Goal: Task Accomplishment & Management: Use online tool/utility

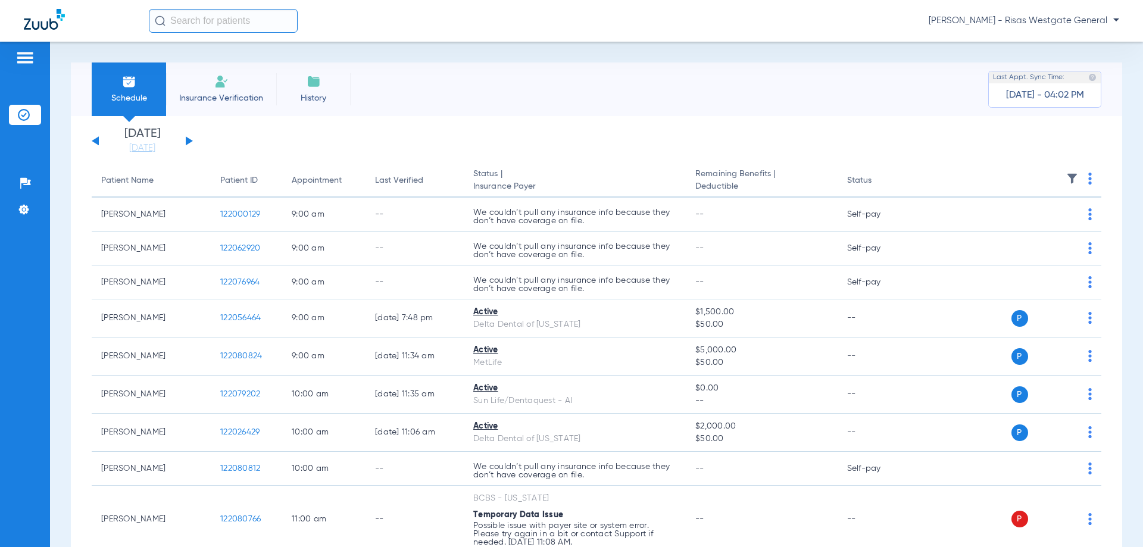
click at [215, 88] on img at bounding box center [221, 81] width 14 height 14
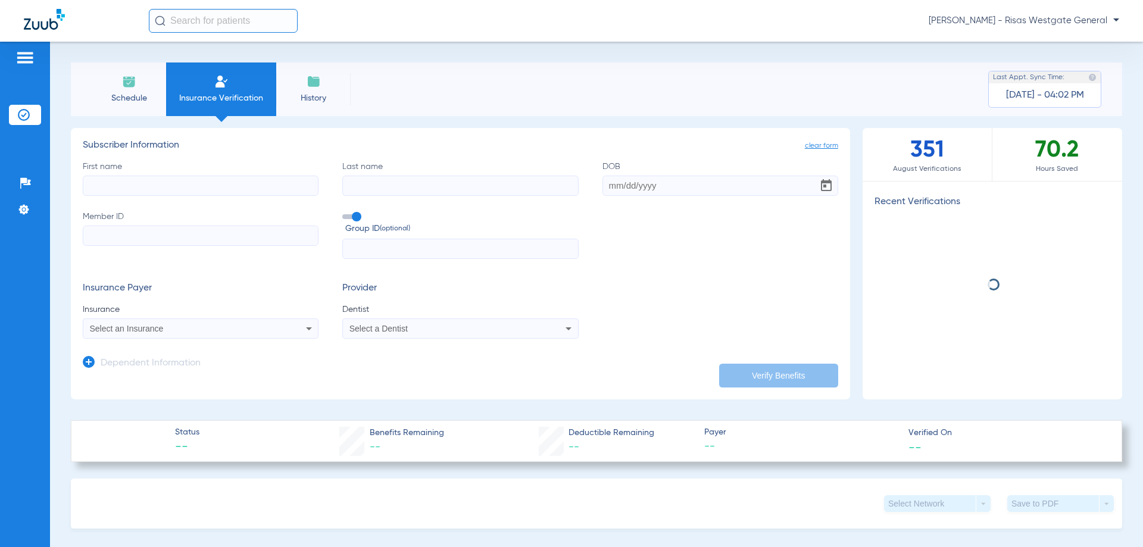
click at [173, 182] on input "First name" at bounding box center [201, 186] width 236 height 20
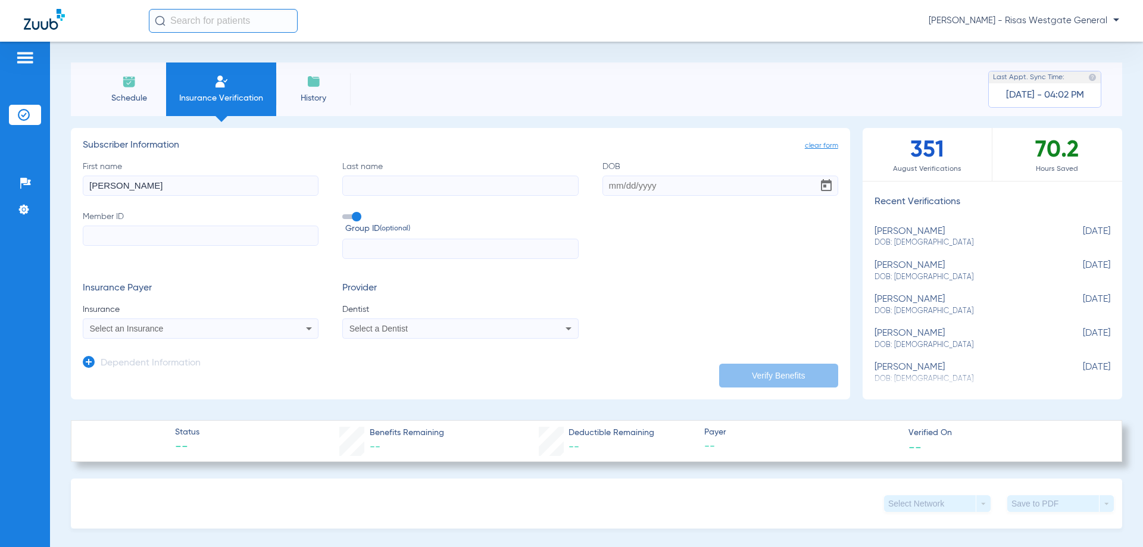
type input "[PERSON_NAME]"
type input "SOLAN"
type input "[DATE]"
type input "99D852796010"
click at [242, 340] on app-dependent-form "Dependent Information" at bounding box center [460, 359] width 755 height 40
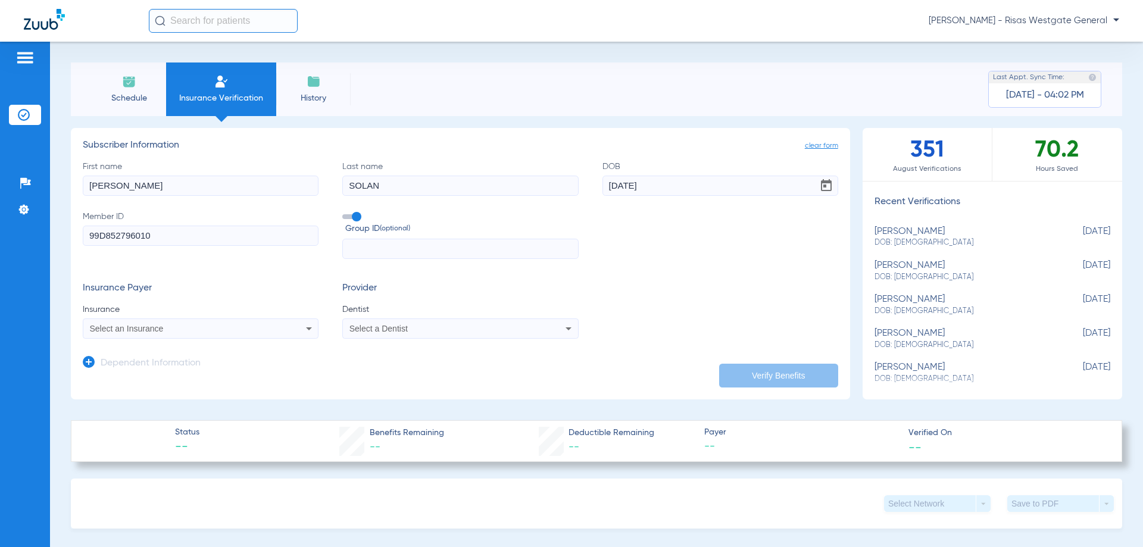
click at [249, 333] on div "Select an Insurance" at bounding box center [179, 328] width 178 height 8
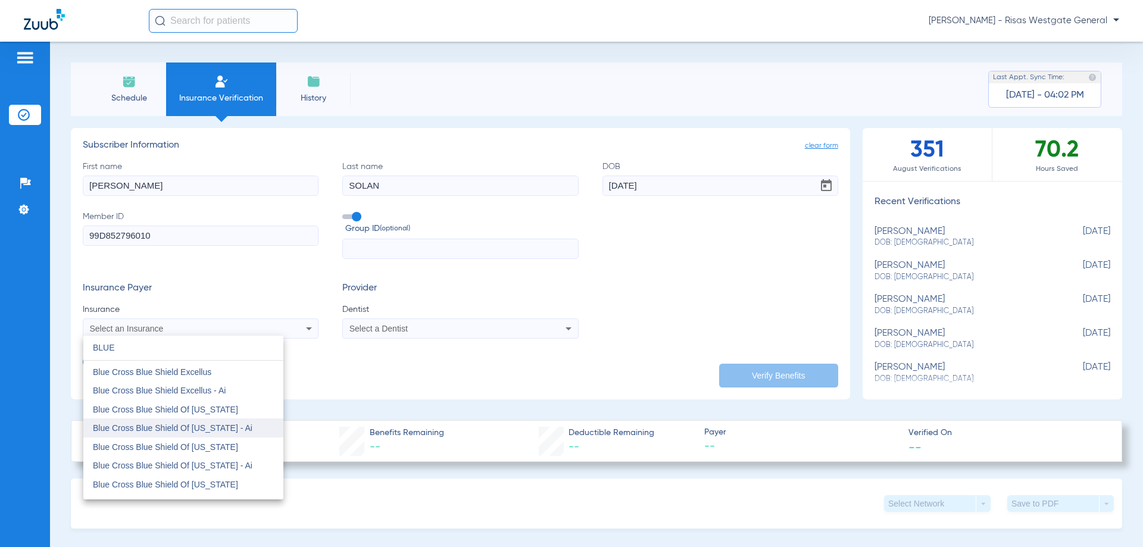
scroll to position [119, 0]
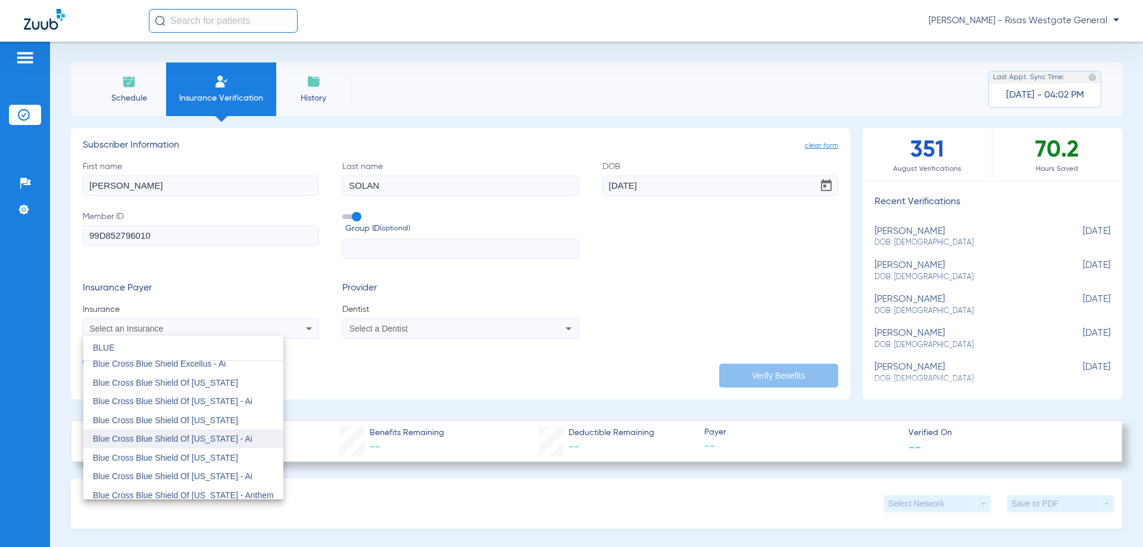
type input "BLUE"
click at [231, 438] on span "Blue Cross Blue Shield Of [US_STATE] - Ai" at bounding box center [173, 439] width 160 height 10
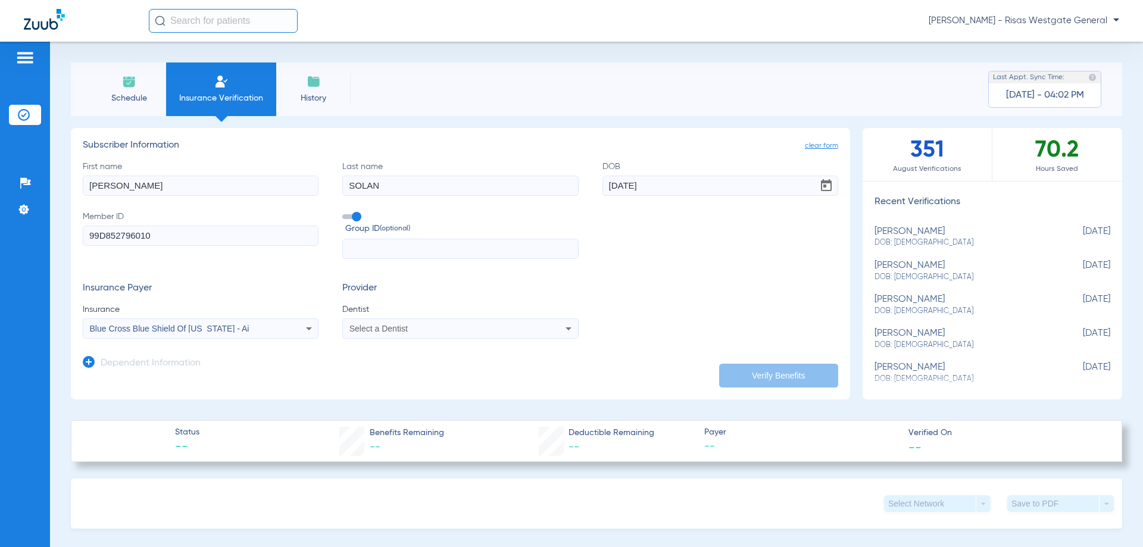
click at [519, 326] on div "Select a Dentist" at bounding box center [438, 328] width 178 height 8
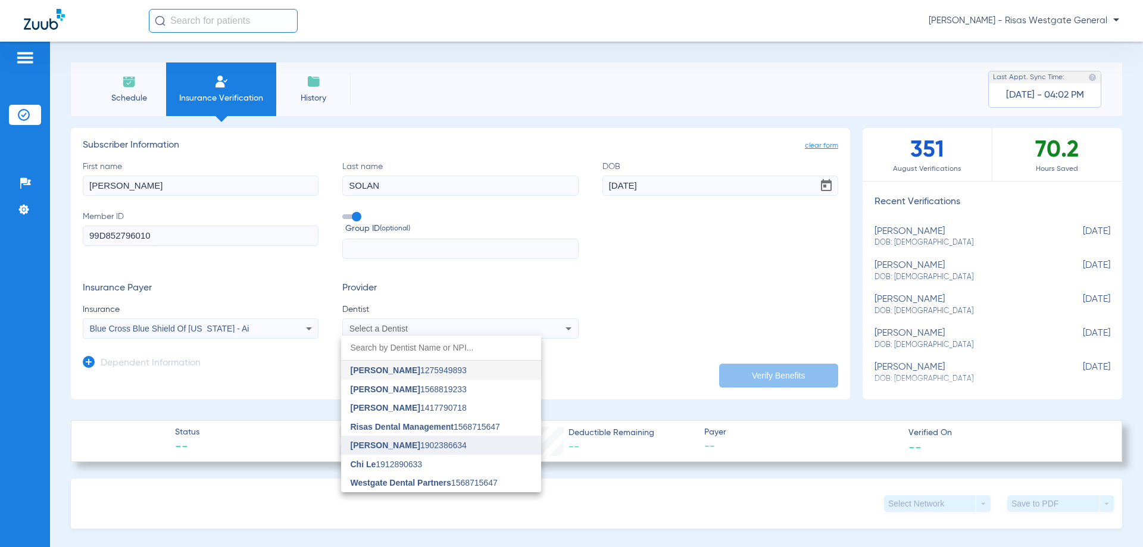
click at [421, 440] on mat-option "[PERSON_NAME] 1902386634" at bounding box center [441, 445] width 200 height 19
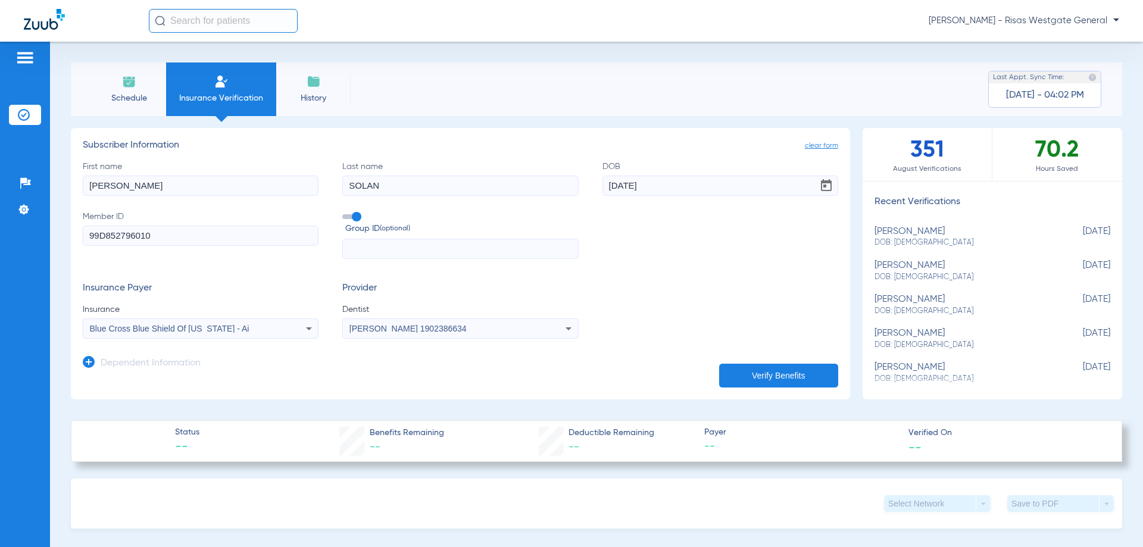
click at [789, 368] on button "Verify Benefits" at bounding box center [778, 376] width 119 height 24
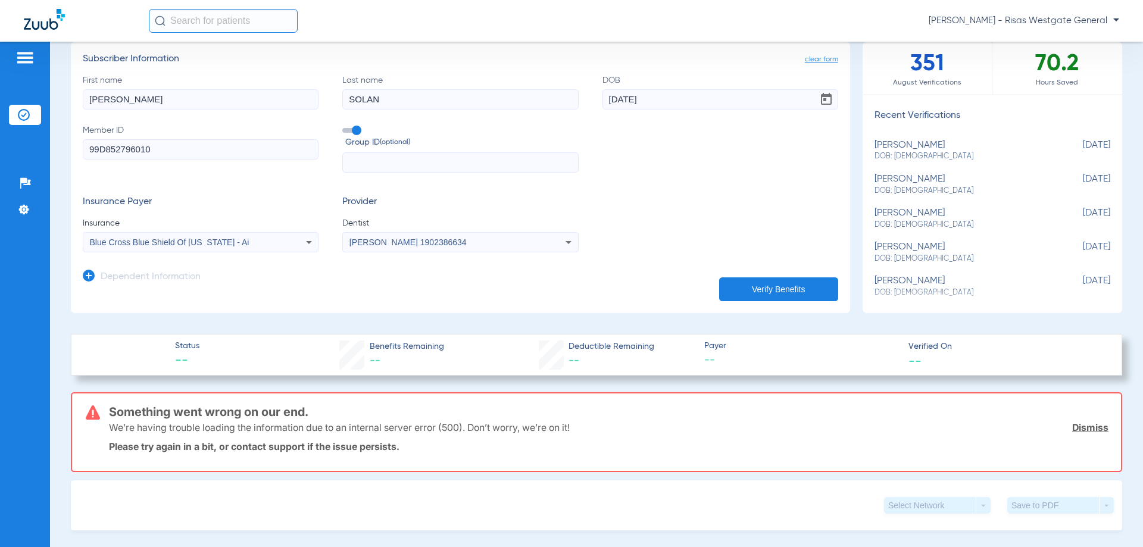
scroll to position [60, 0]
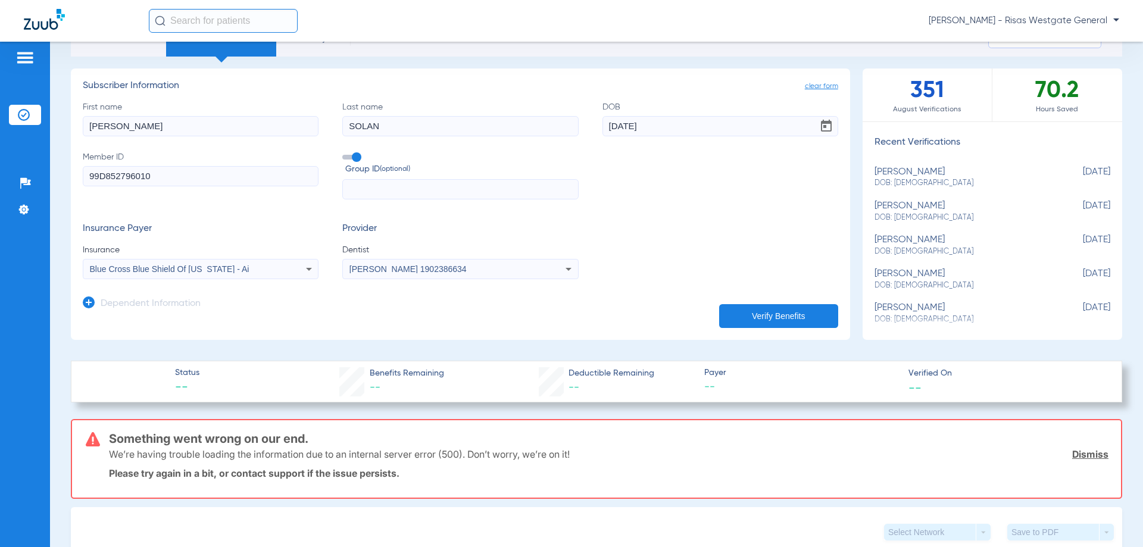
click at [302, 267] on icon at bounding box center [309, 269] width 14 height 14
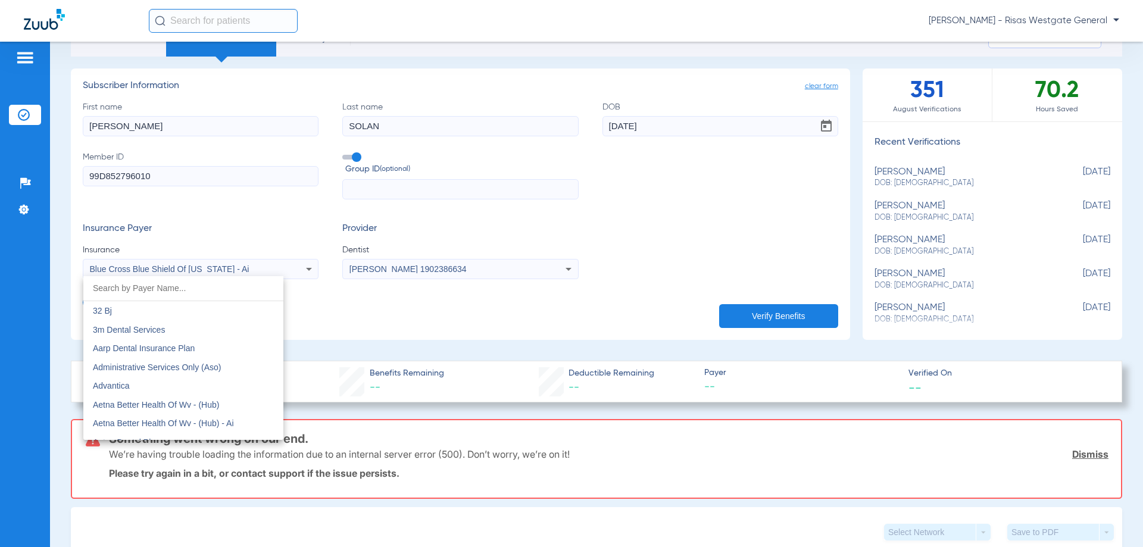
scroll to position [799, 0]
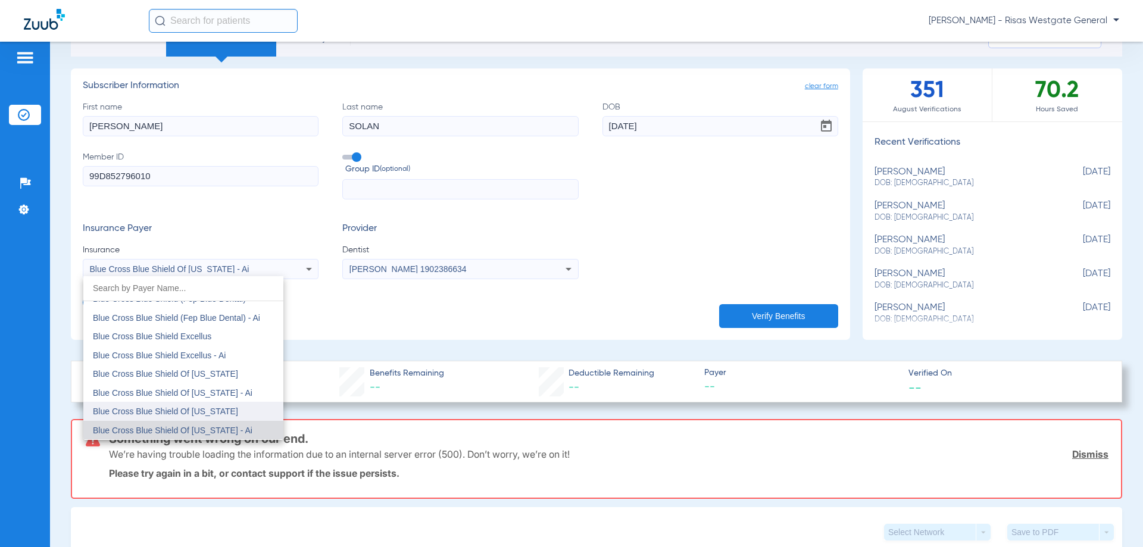
click at [228, 414] on mat-option "Blue Cross Blue Shield Of [US_STATE]" at bounding box center [183, 411] width 200 height 19
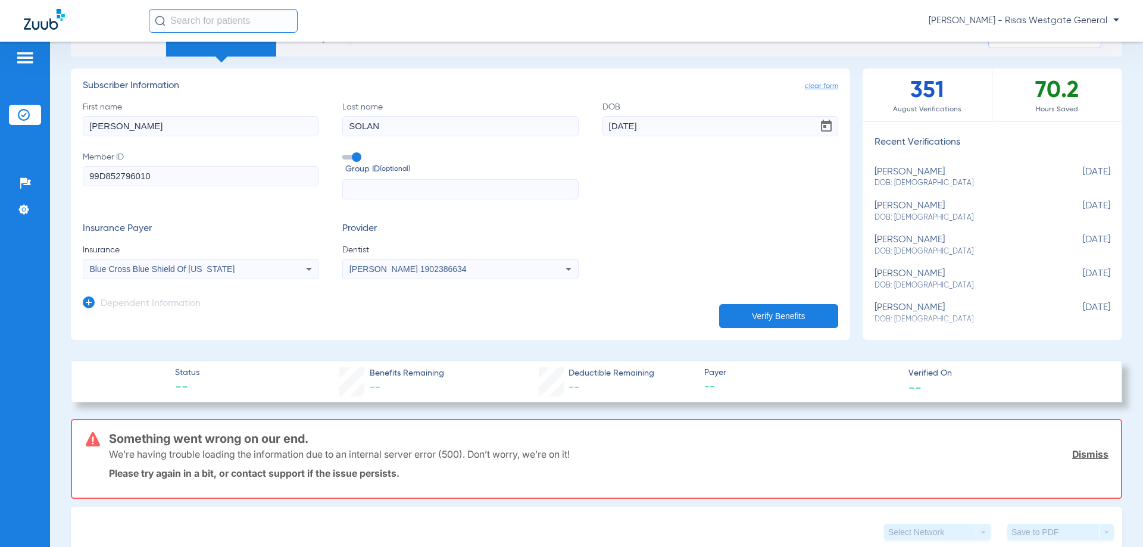
click at [799, 314] on button "Verify Benefits" at bounding box center [778, 316] width 119 height 24
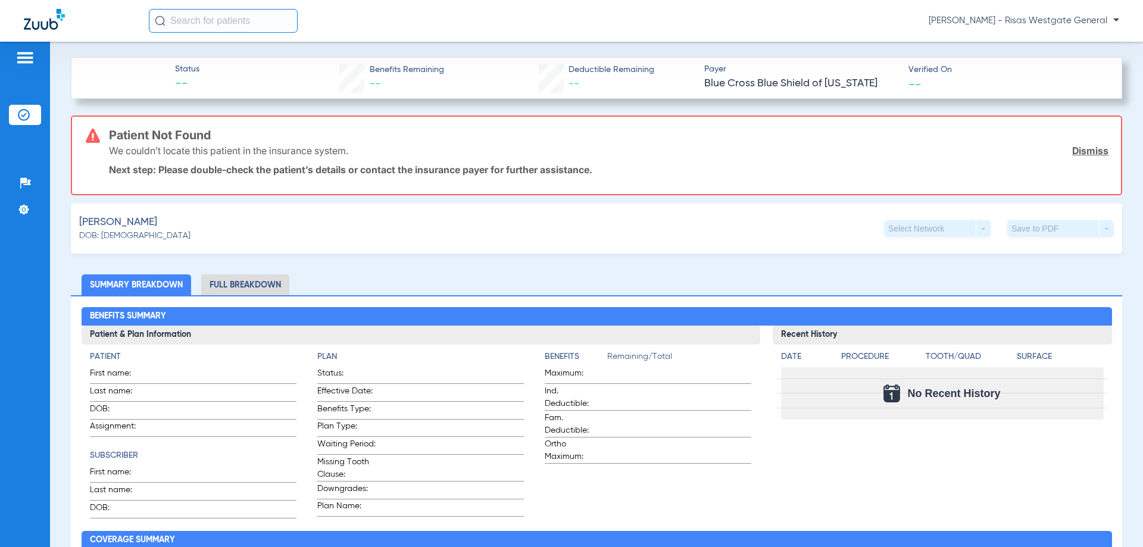
scroll to position [298, 0]
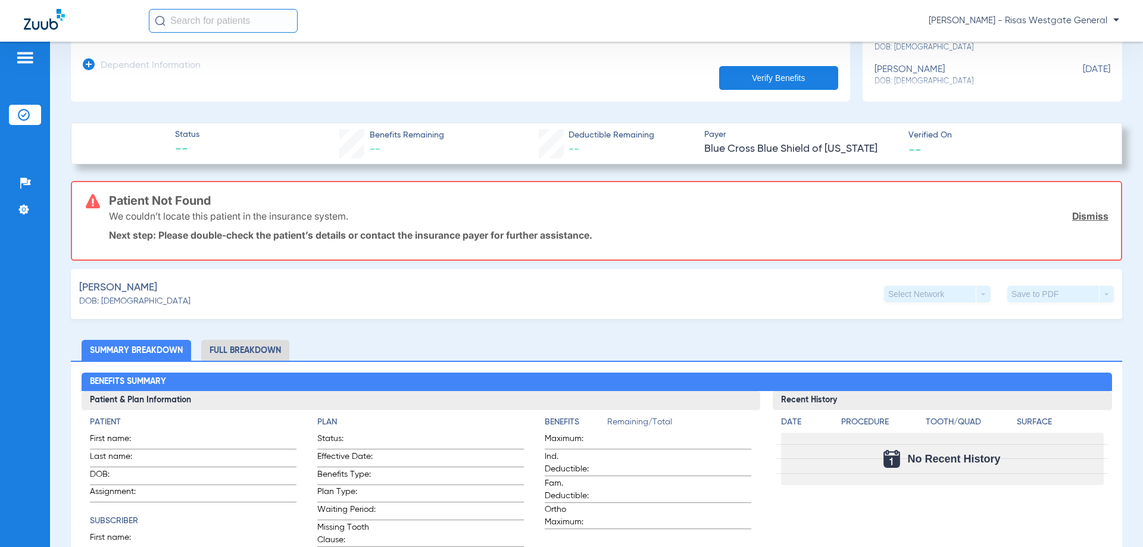
click at [248, 346] on li "Full Breakdown" at bounding box center [245, 350] width 88 height 21
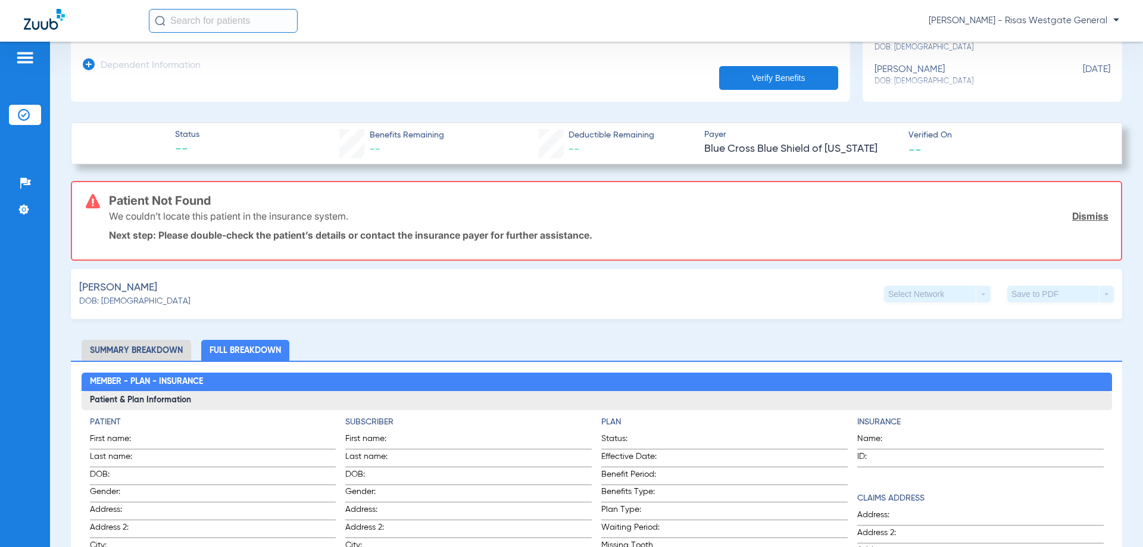
click at [110, 347] on li "Summary Breakdown" at bounding box center [137, 350] width 110 height 21
